Goal: Use online tool/utility: Utilize a website feature to perform a specific function

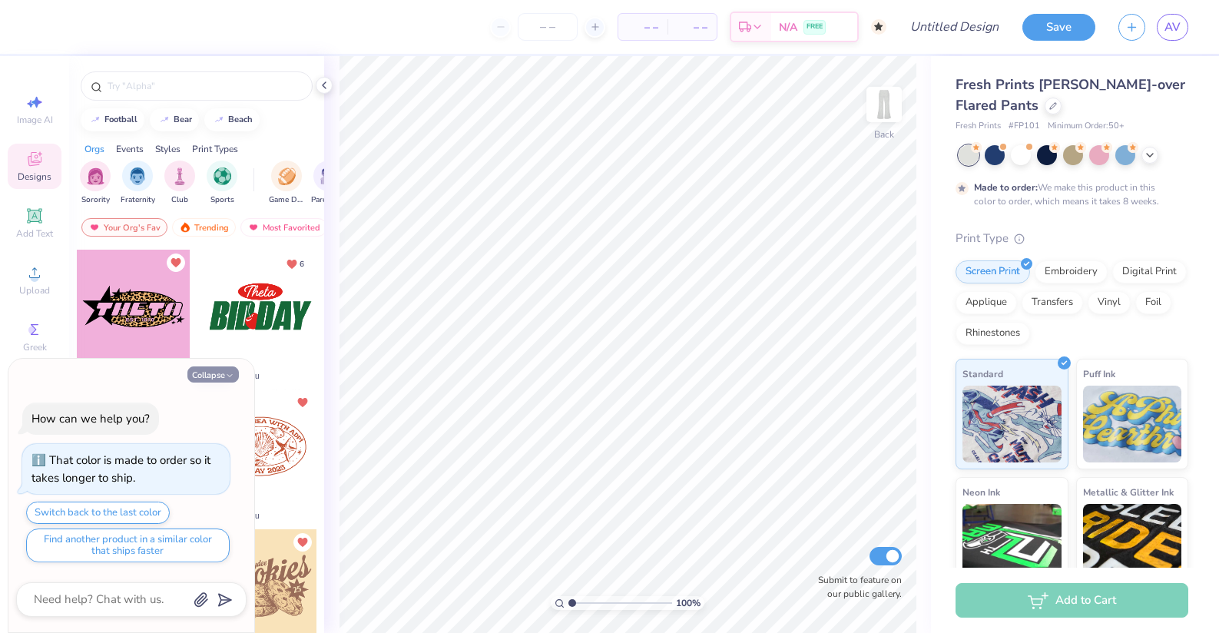
click at [223, 373] on button "Collapse" at bounding box center [212, 374] width 51 height 16
type textarea "x"
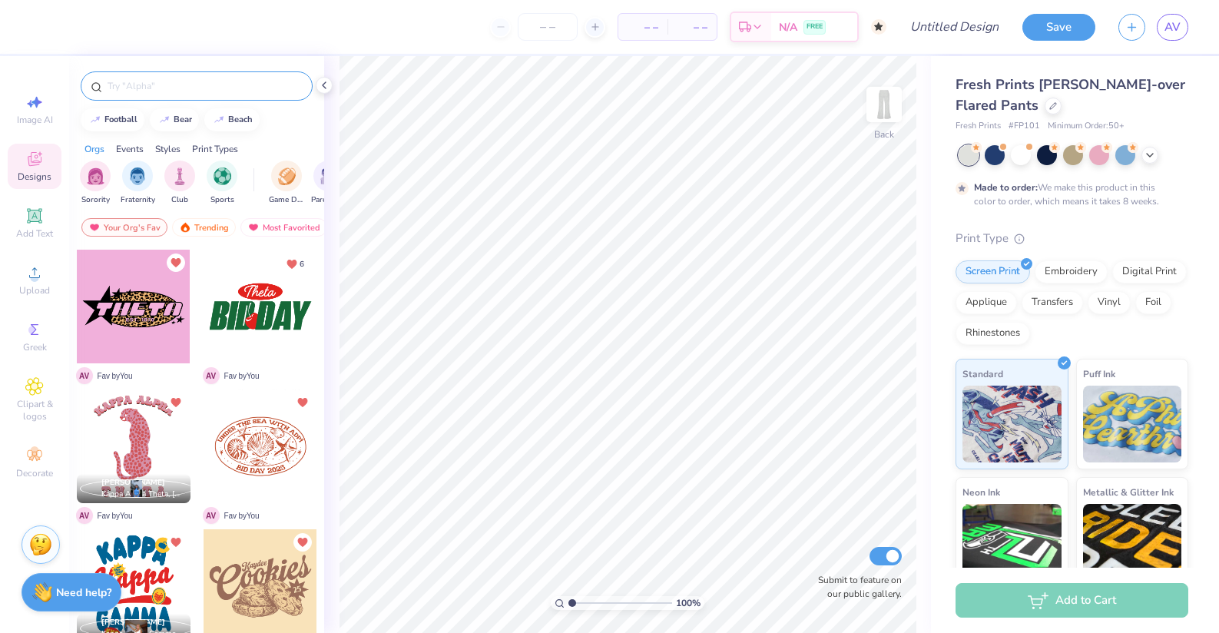
click at [147, 89] on input "text" at bounding box center [204, 85] width 197 height 15
type input "kappa"
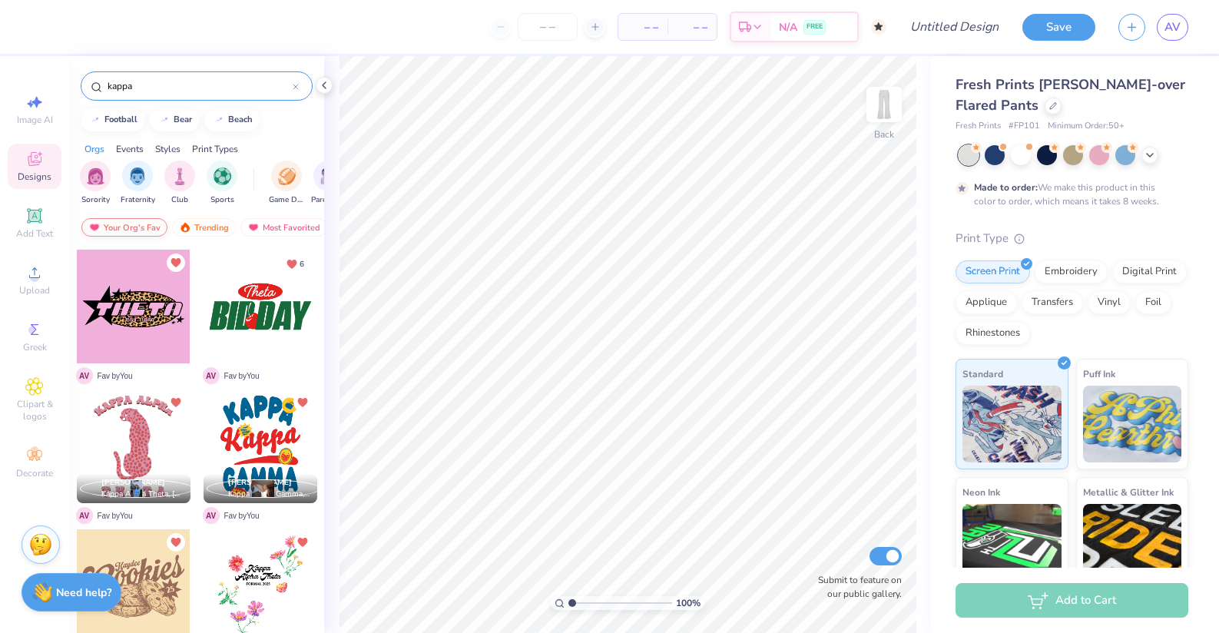
click at [144, 230] on div "Your Org's Fav" at bounding box center [124, 227] width 86 height 18
click at [210, 226] on div "Trending" at bounding box center [204, 227] width 64 height 18
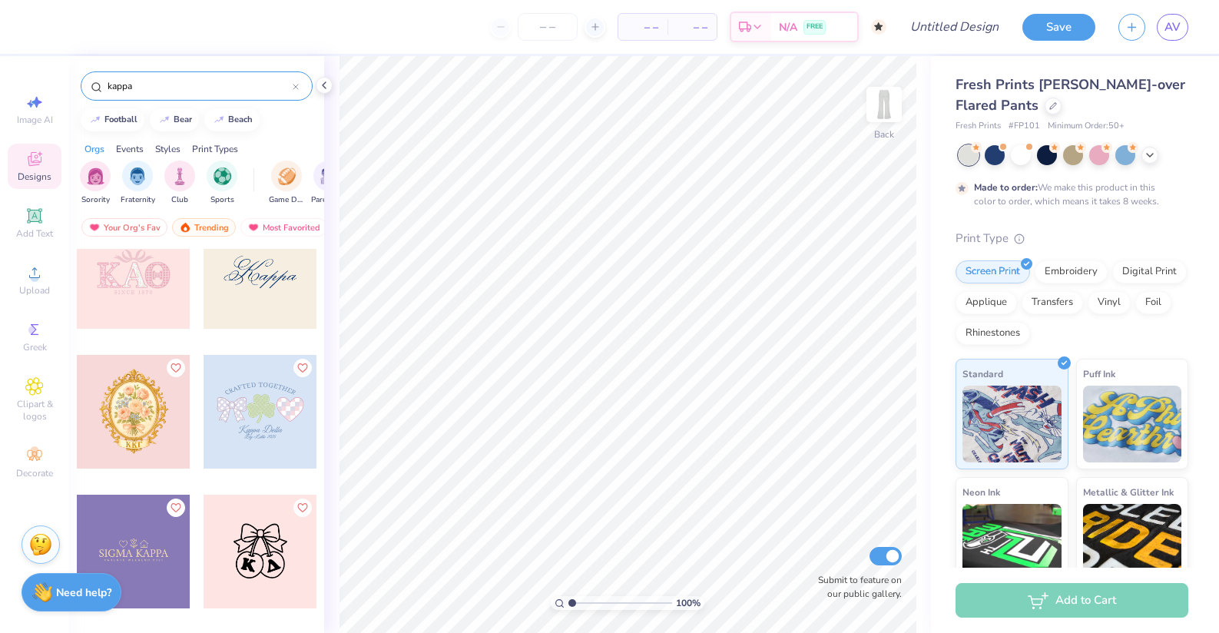
scroll to position [10740, 0]
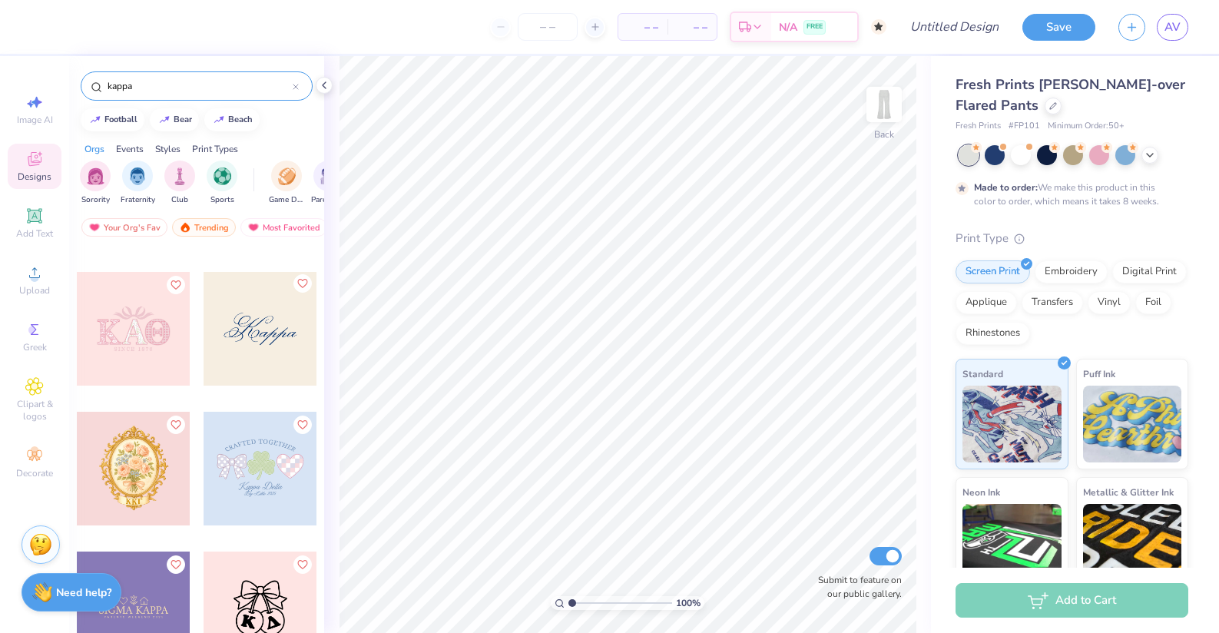
click at [303, 283] on icon "Like" at bounding box center [301, 283] width 11 height 11
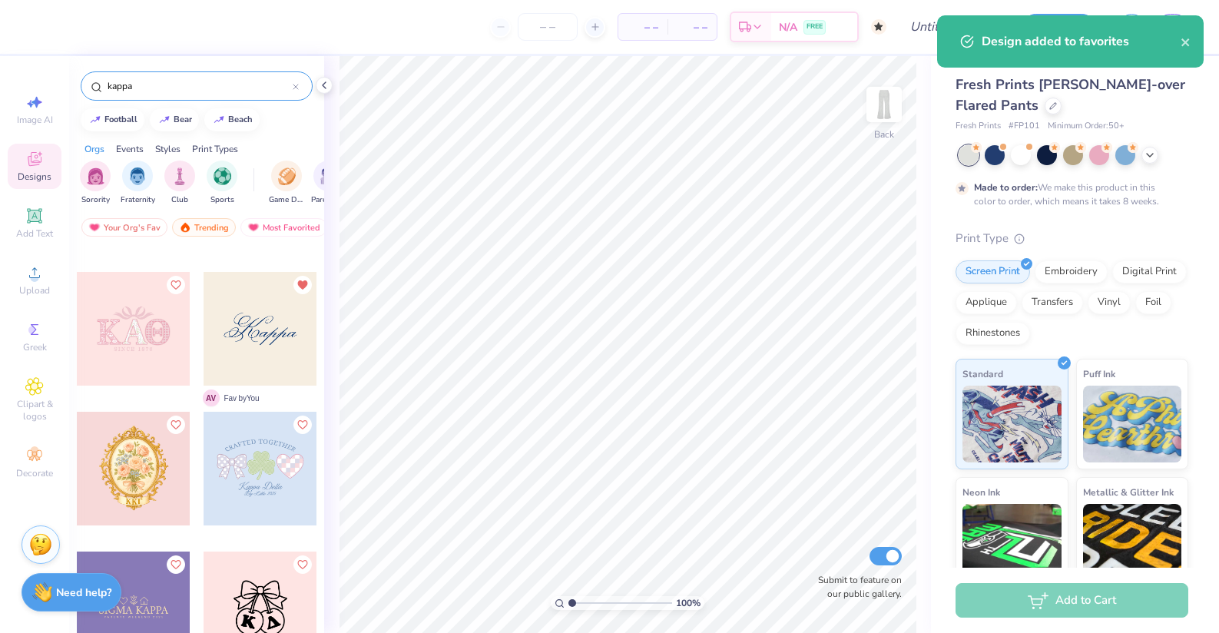
click at [284, 317] on div at bounding box center [261, 329] width 114 height 114
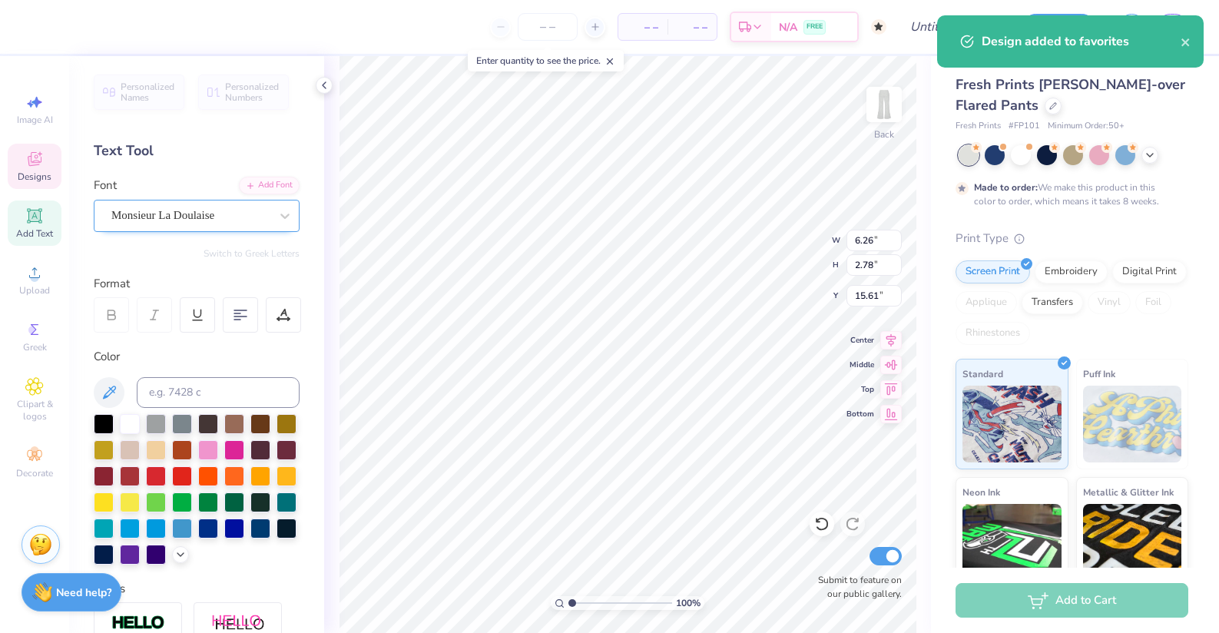
click at [156, 219] on div "Monsieur La Doulaise" at bounding box center [190, 216] width 161 height 24
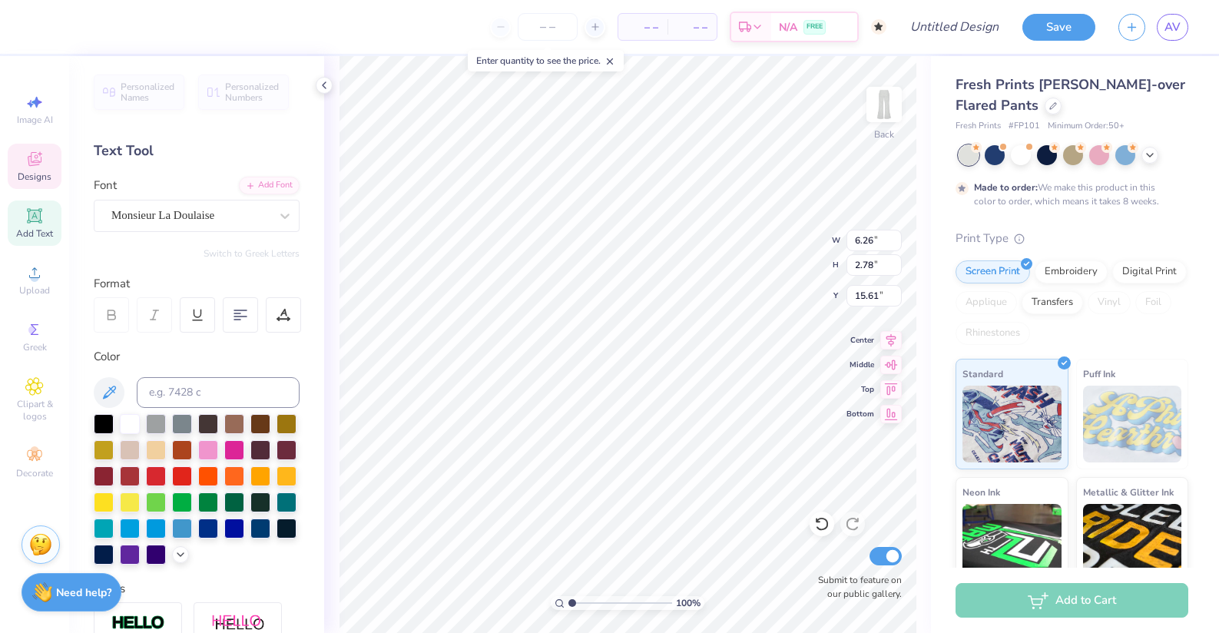
type textarea "Theta"
type input "0.50"
type input "2.02"
type input "1.19"
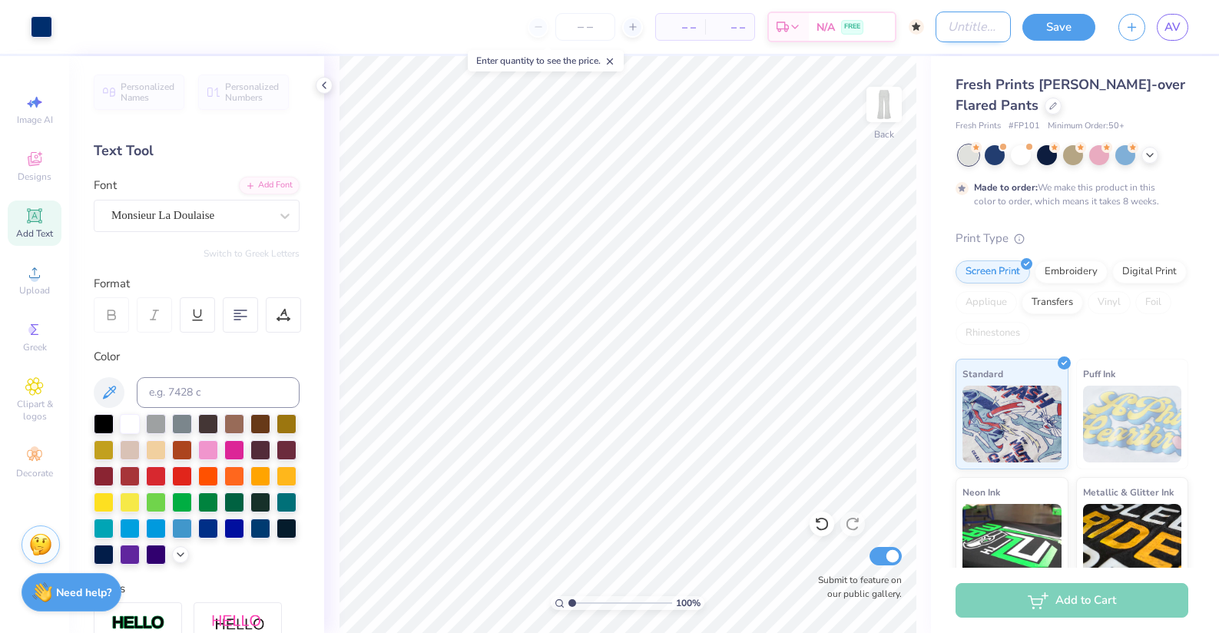
click at [945, 24] on input "Design Title" at bounding box center [972, 27] width 75 height 31
type input "w"
type input "Sweats"
click at [1048, 31] on button "Save" at bounding box center [1058, 25] width 73 height 27
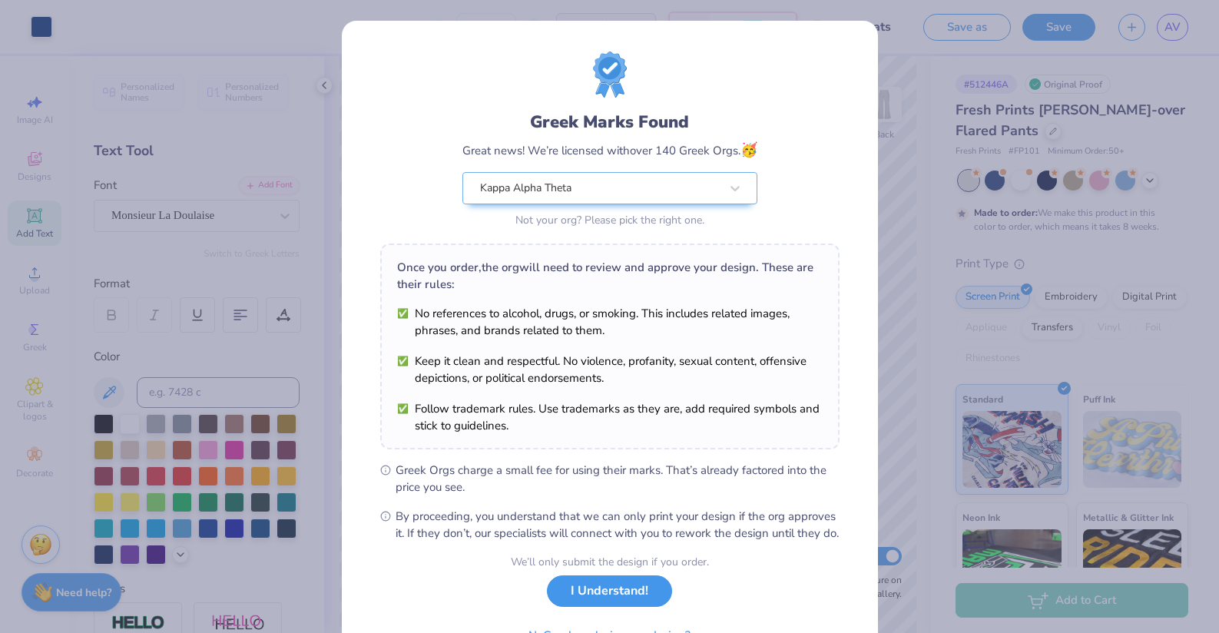
click at [636, 607] on button "I Understand!" at bounding box center [609, 590] width 125 height 31
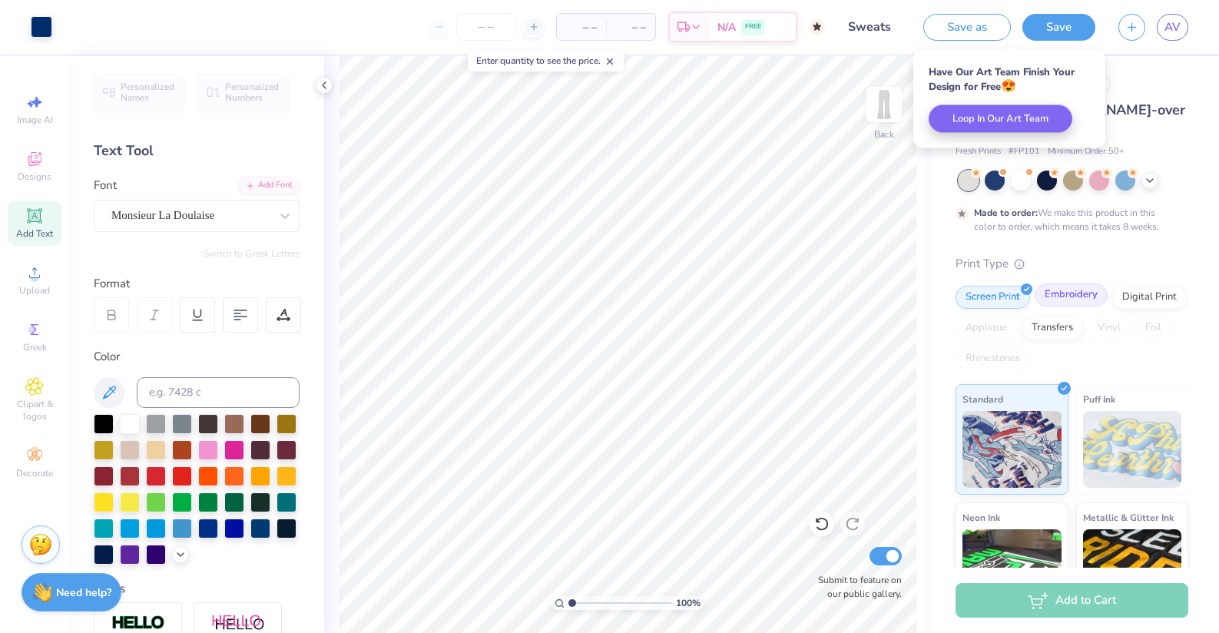
click at [1066, 301] on div "Embroidery" at bounding box center [1070, 294] width 73 height 23
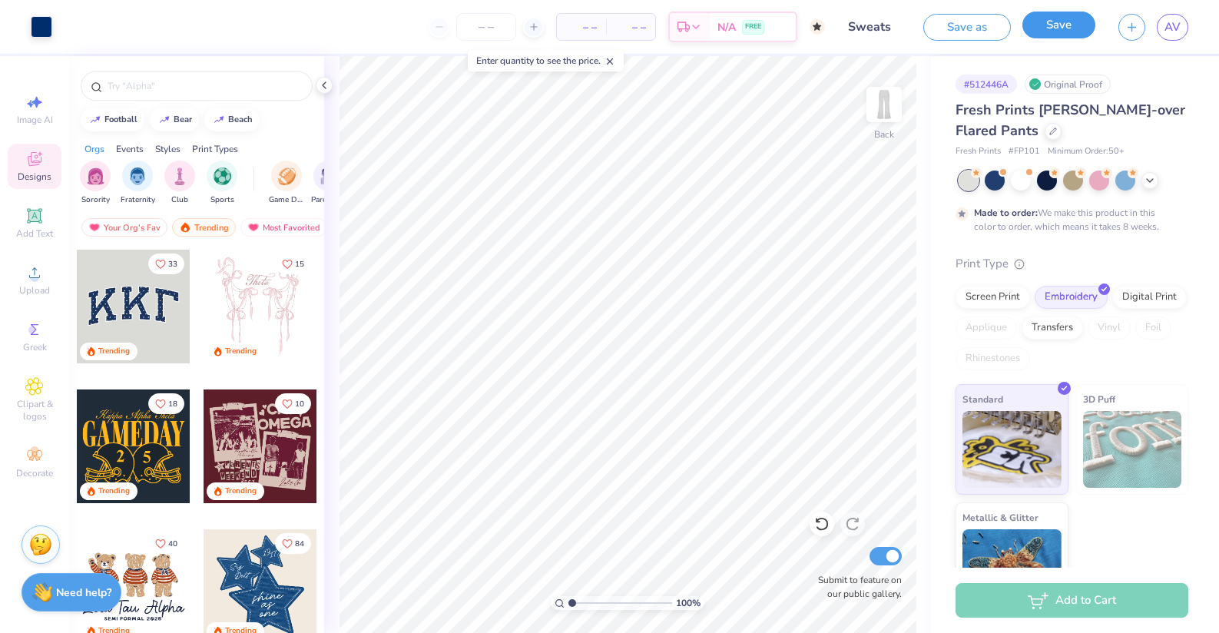
click at [1061, 25] on button "Save" at bounding box center [1058, 25] width 73 height 27
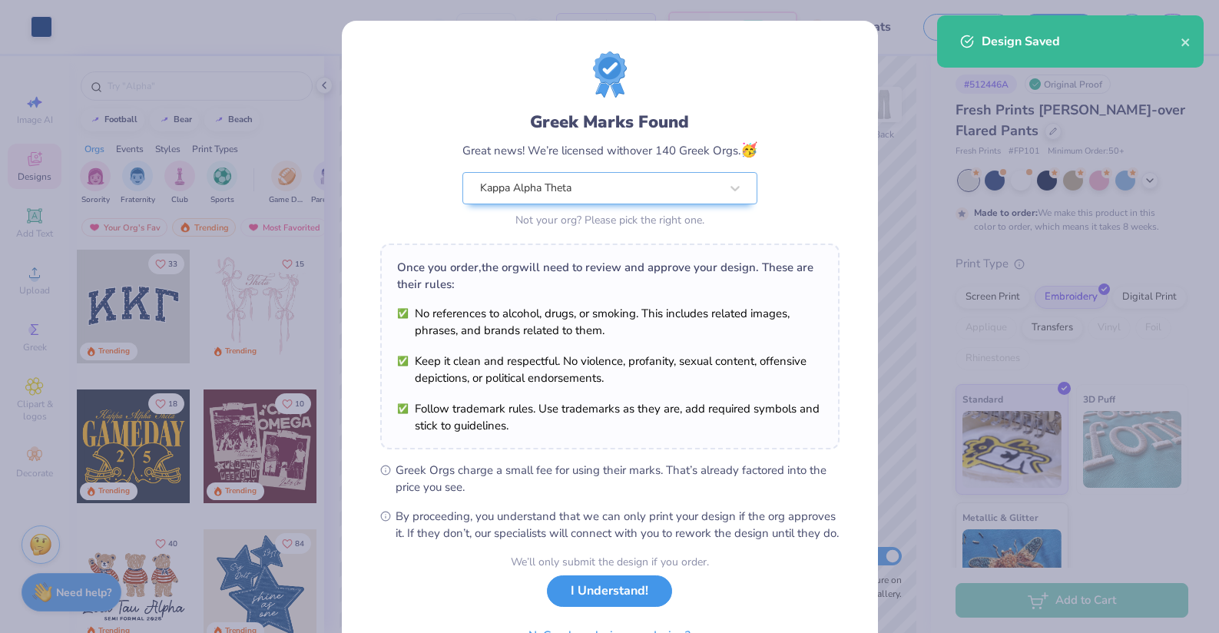
click at [631, 606] on button "I Understand!" at bounding box center [609, 590] width 125 height 31
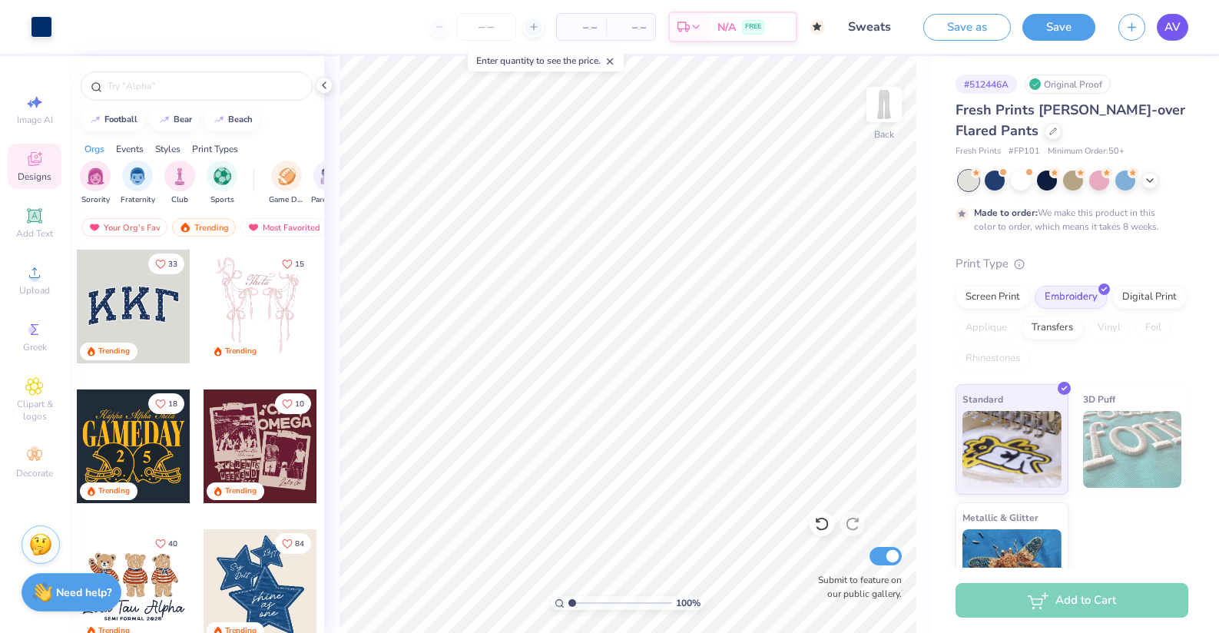
click at [1175, 25] on span "AV" at bounding box center [1172, 27] width 16 height 18
